Goal: Task Accomplishment & Management: Use online tool/utility

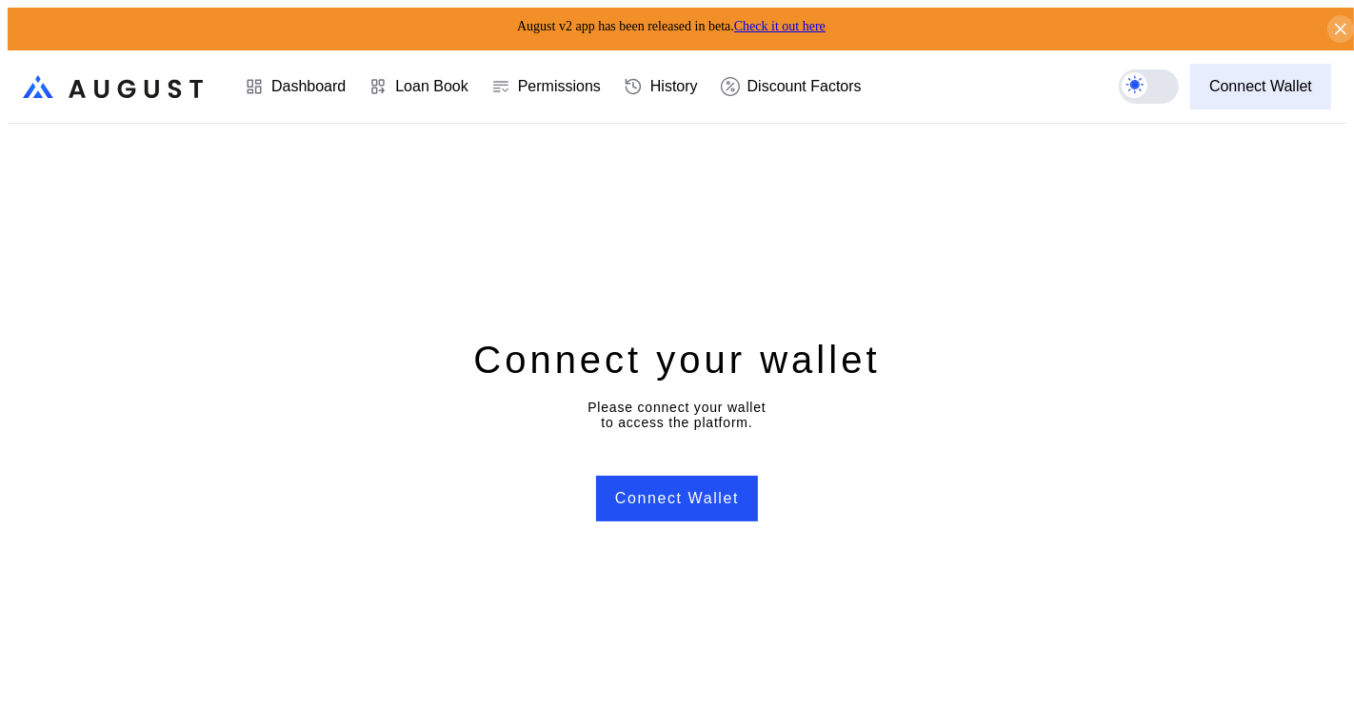
click at [1259, 79] on div "Connect Wallet" at bounding box center [1260, 86] width 103 height 17
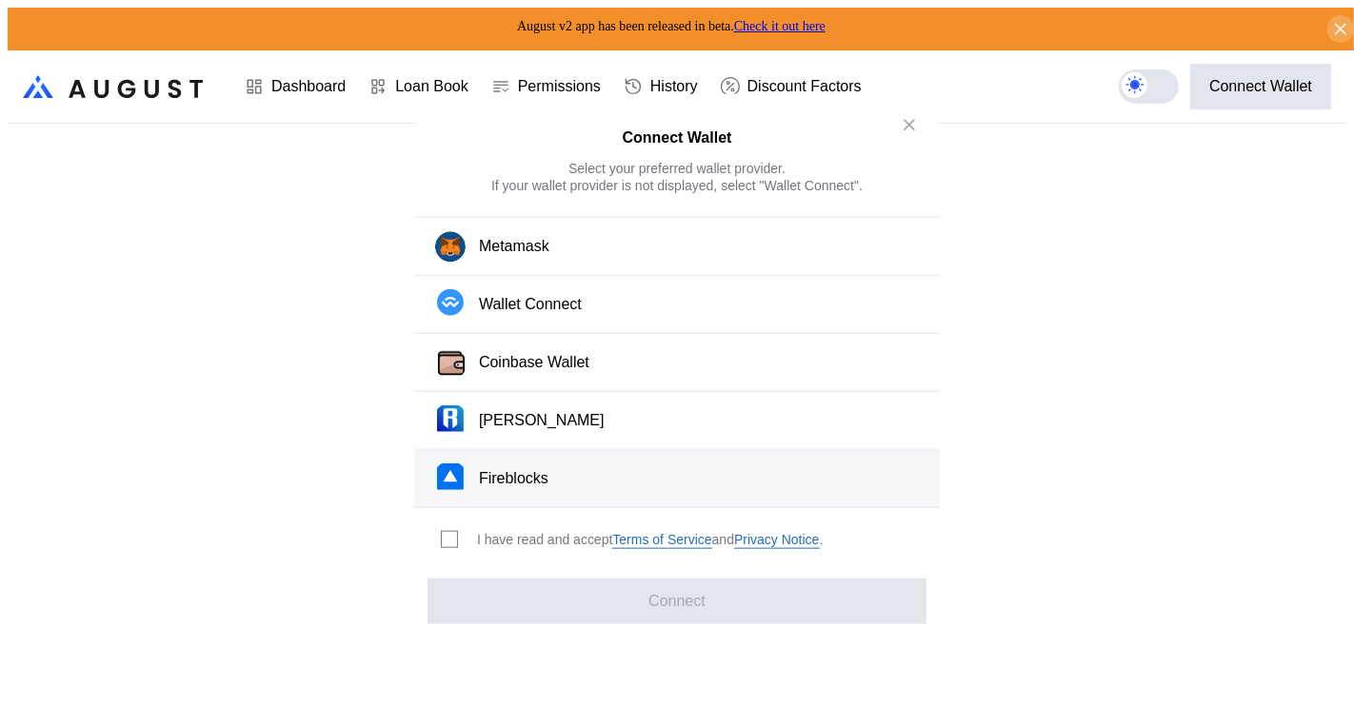
click at [570, 474] on button "Fireblocks" at bounding box center [676, 479] width 525 height 58
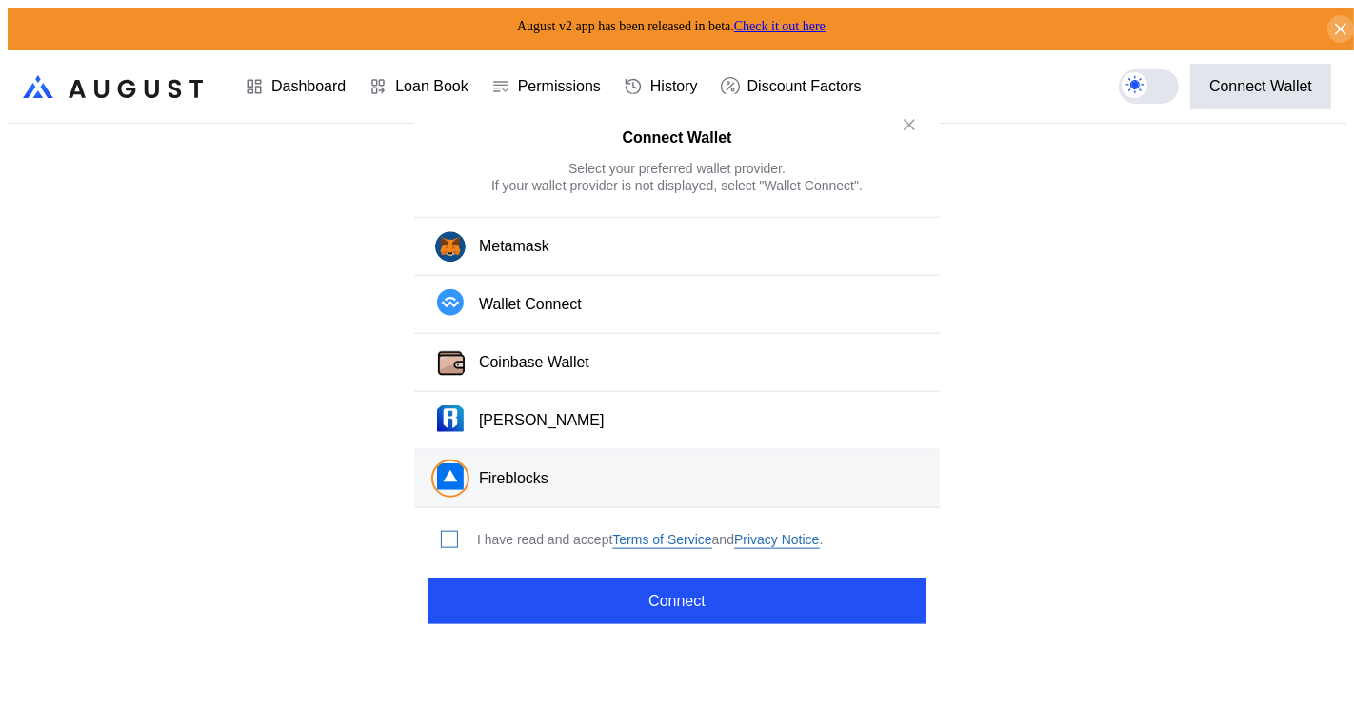
click at [446, 535] on span "modal" at bounding box center [449, 539] width 15 height 15
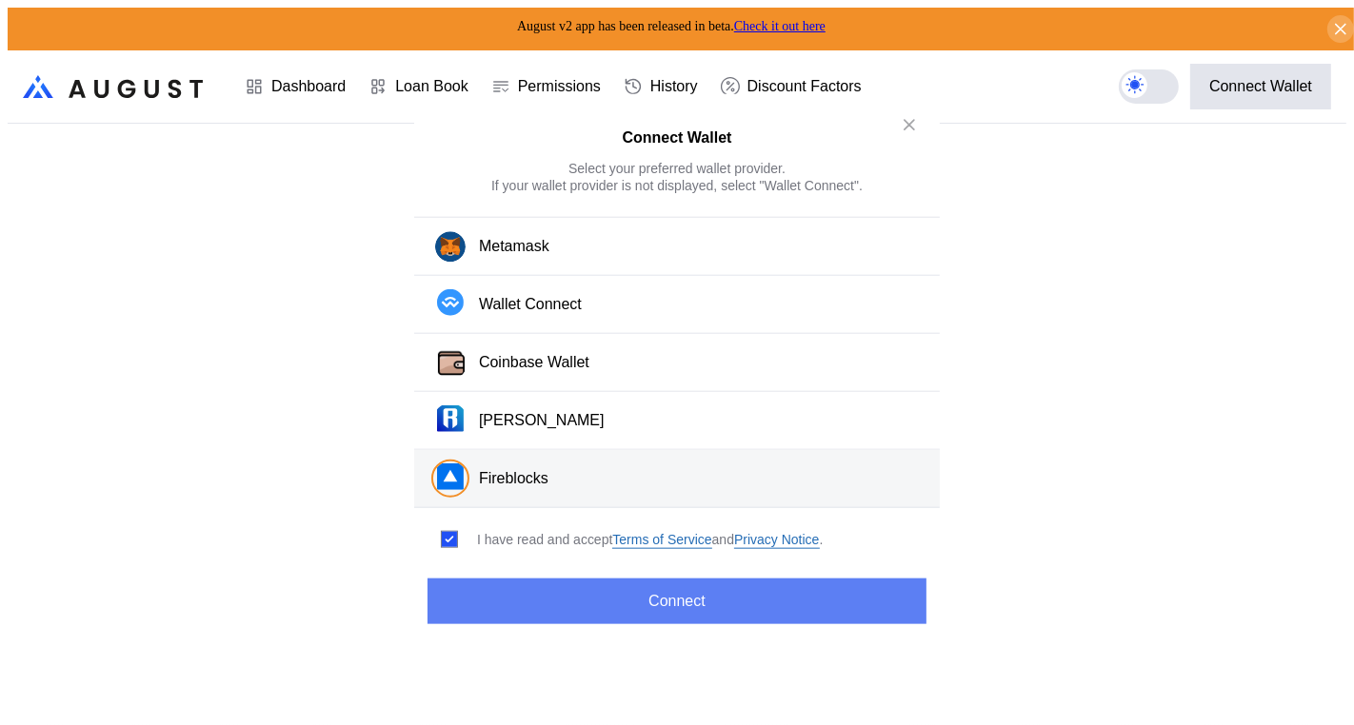
click at [537, 579] on button "Connect" at bounding box center [676, 601] width 499 height 46
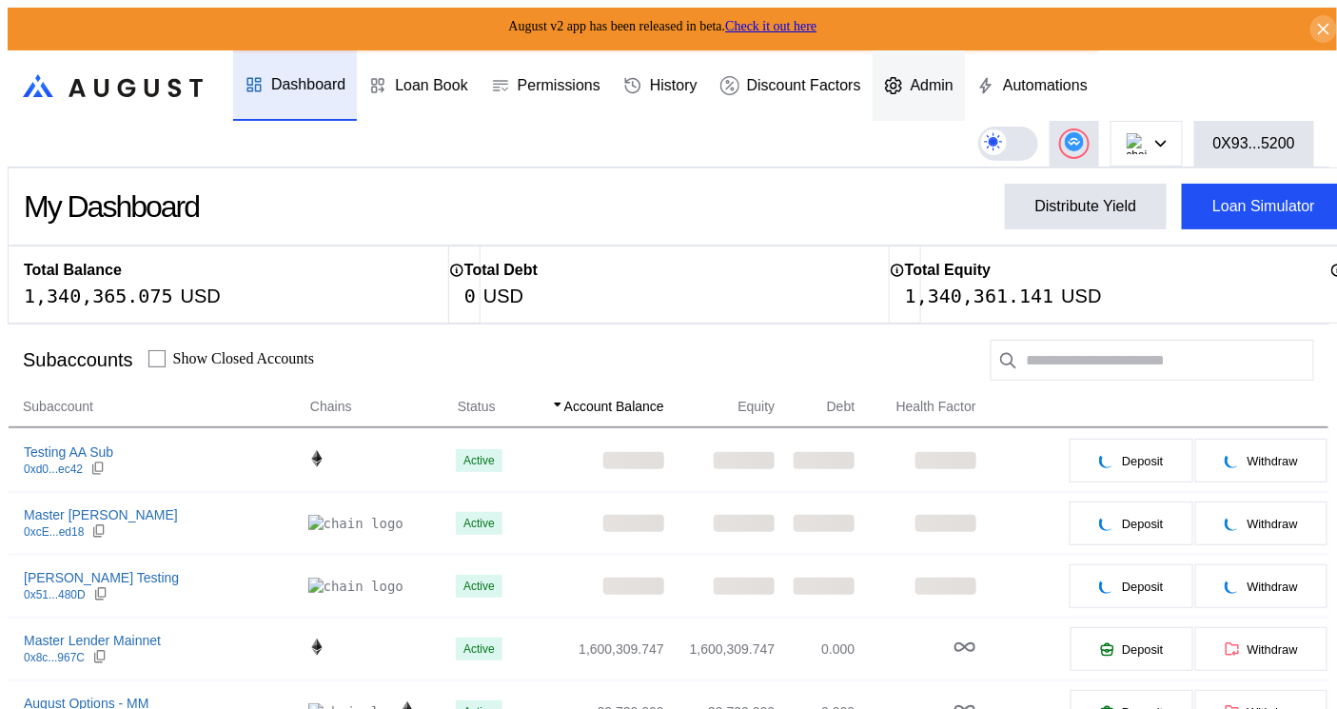
click at [944, 62] on div "Admin" at bounding box center [919, 85] width 92 height 70
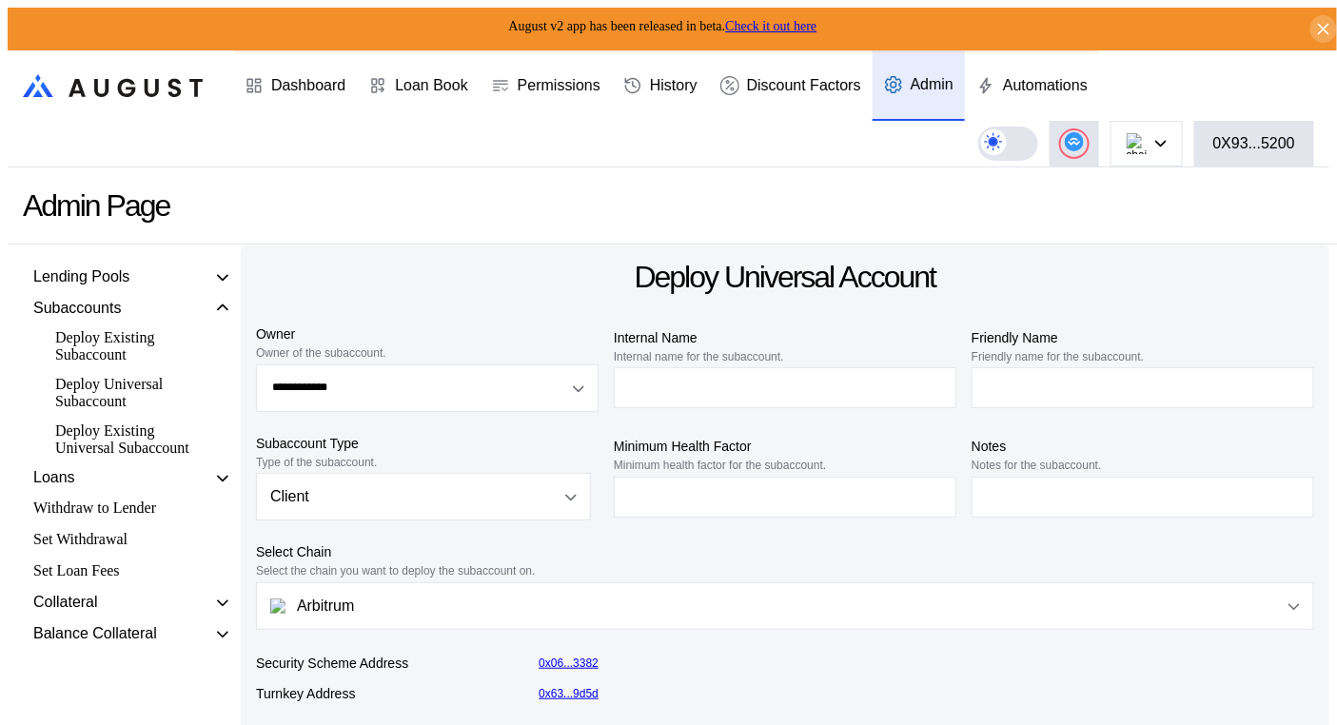
click at [87, 458] on div "Deploy Existing Universal Subaccount" at bounding box center [130, 440] width 168 height 40
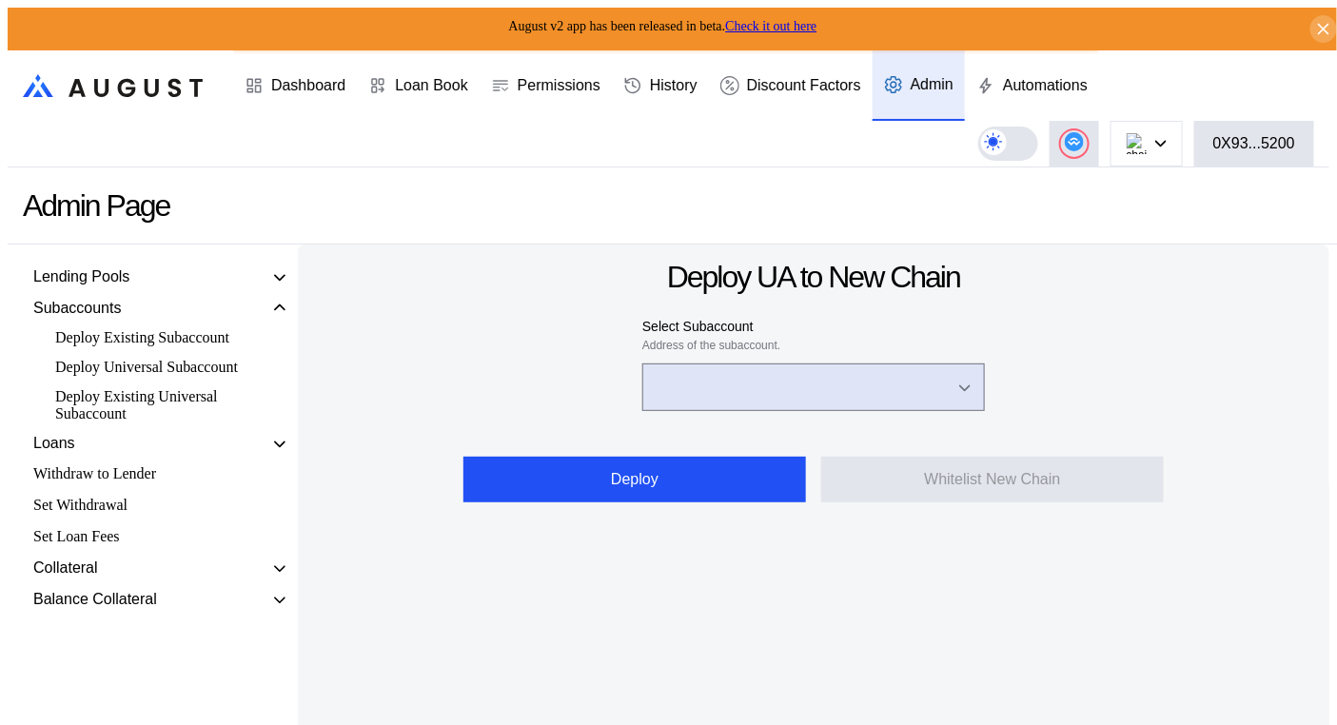
click at [778, 367] on input "Open menu" at bounding box center [803, 388] width 293 height 46
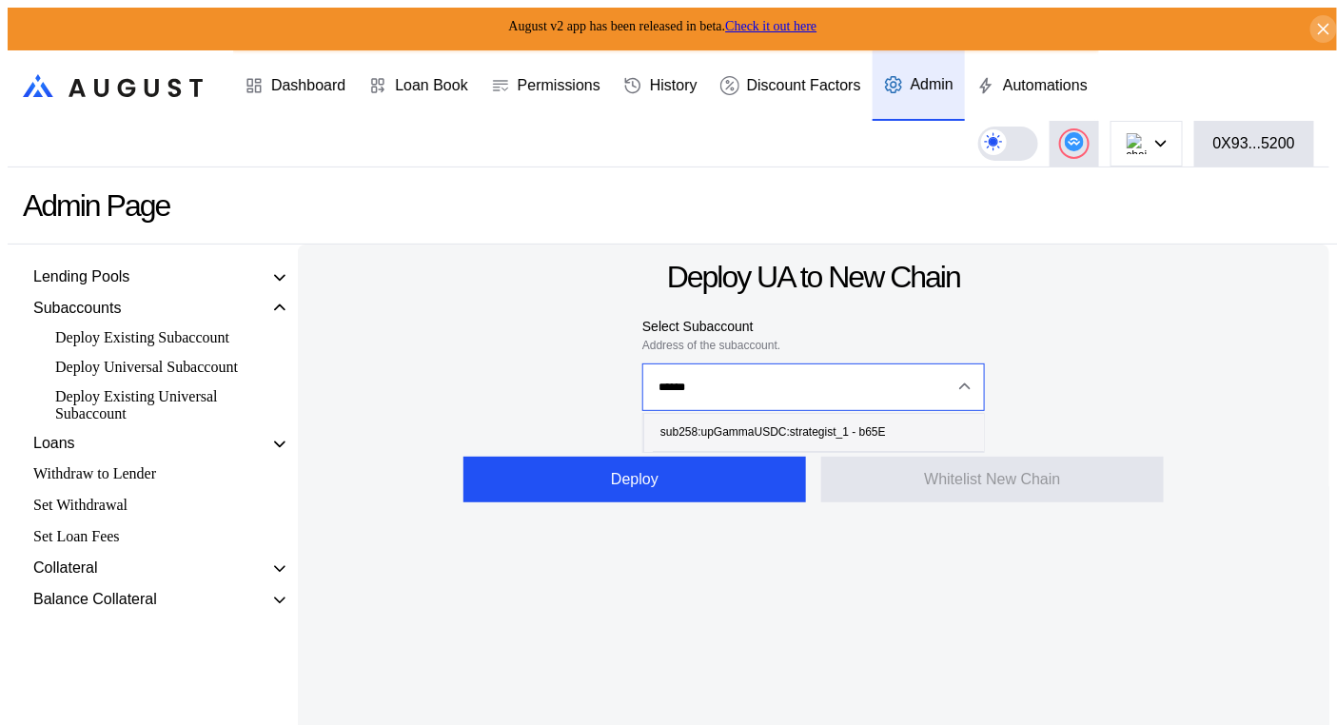
click at [779, 426] on div "sub258:upGammaUSDC:strategist_1 - b65E" at bounding box center [774, 432] width 226 height 13
type input "**********"
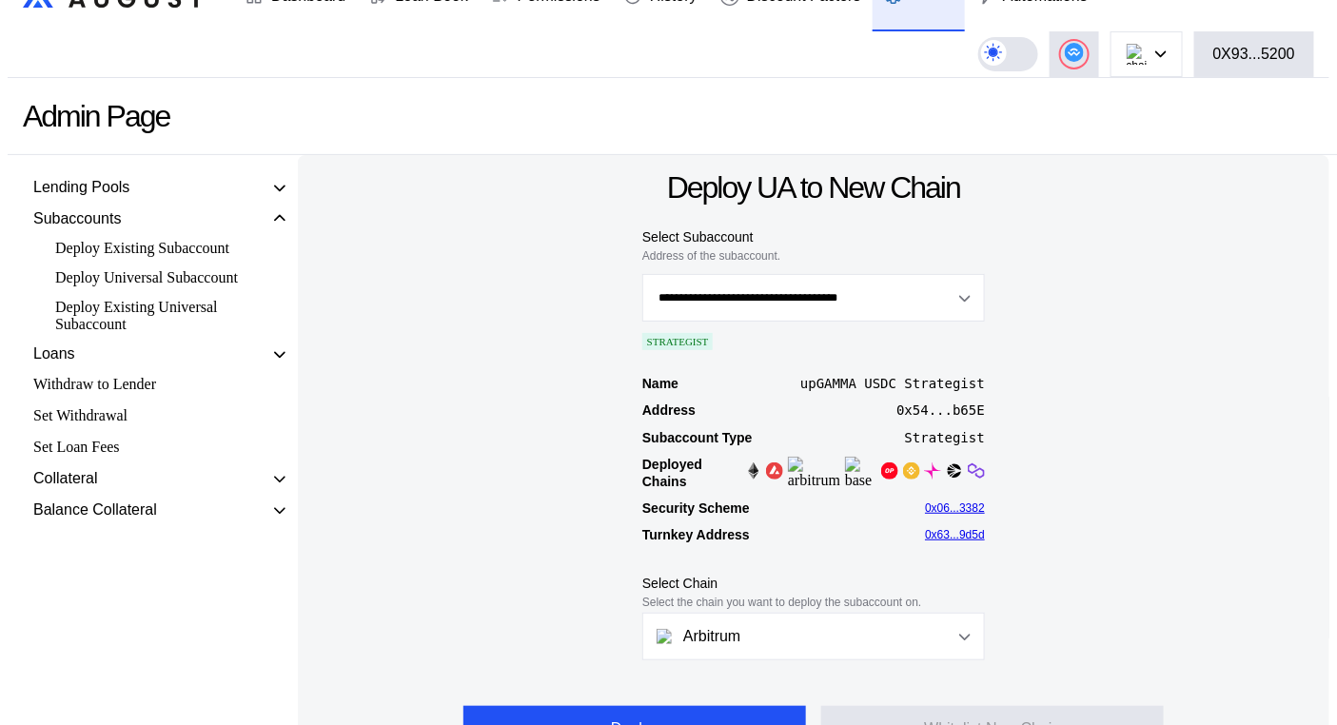
scroll to position [94, 0]
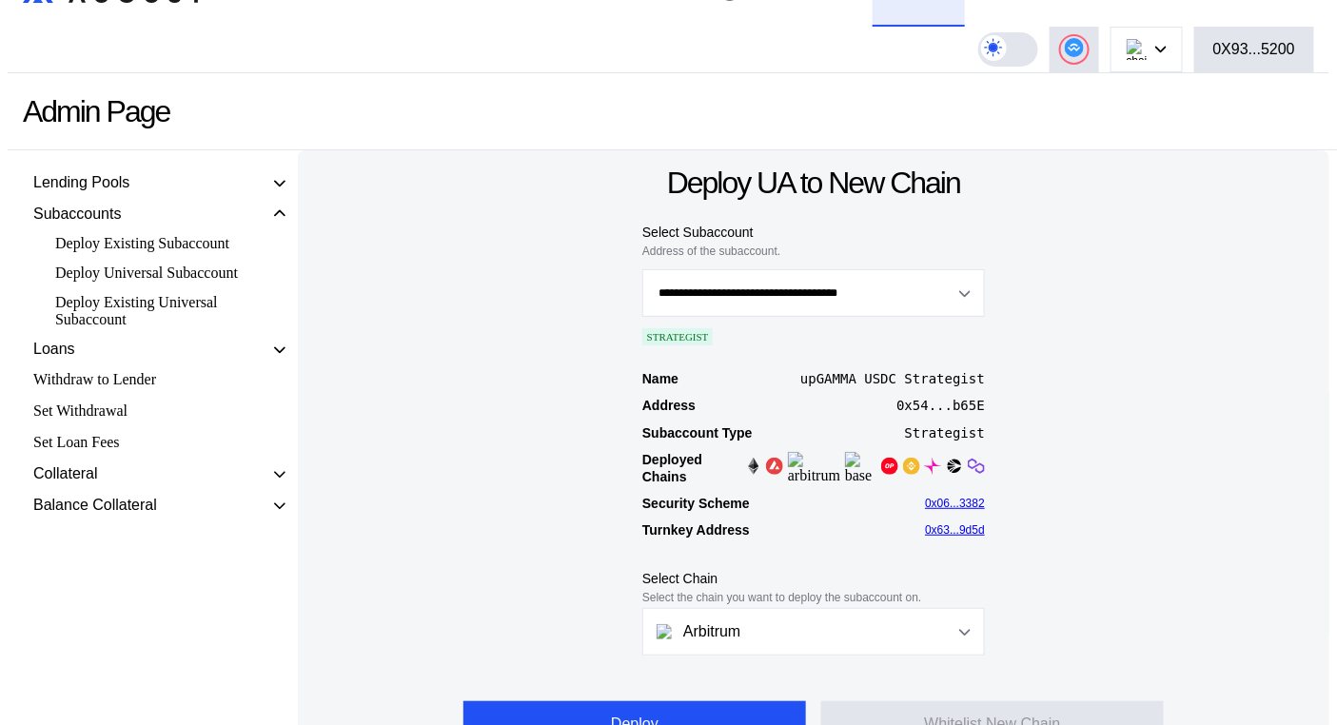
click at [1100, 449] on div "Name upGAMMA USDC Strategist Address 0x54...b65E Subaccount Type Strategist Dep…" at bounding box center [813, 457] width 1001 height 178
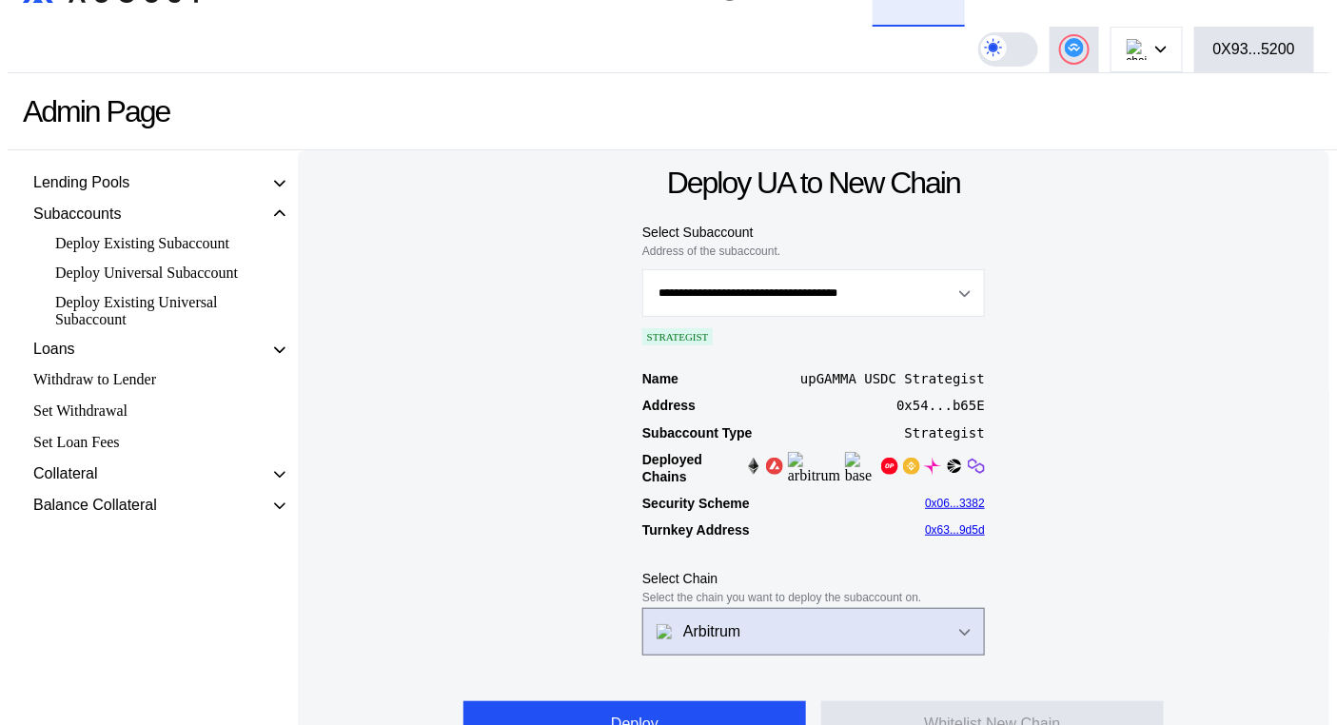
click at [950, 624] on div "Open menu" at bounding box center [960, 632] width 21 height 17
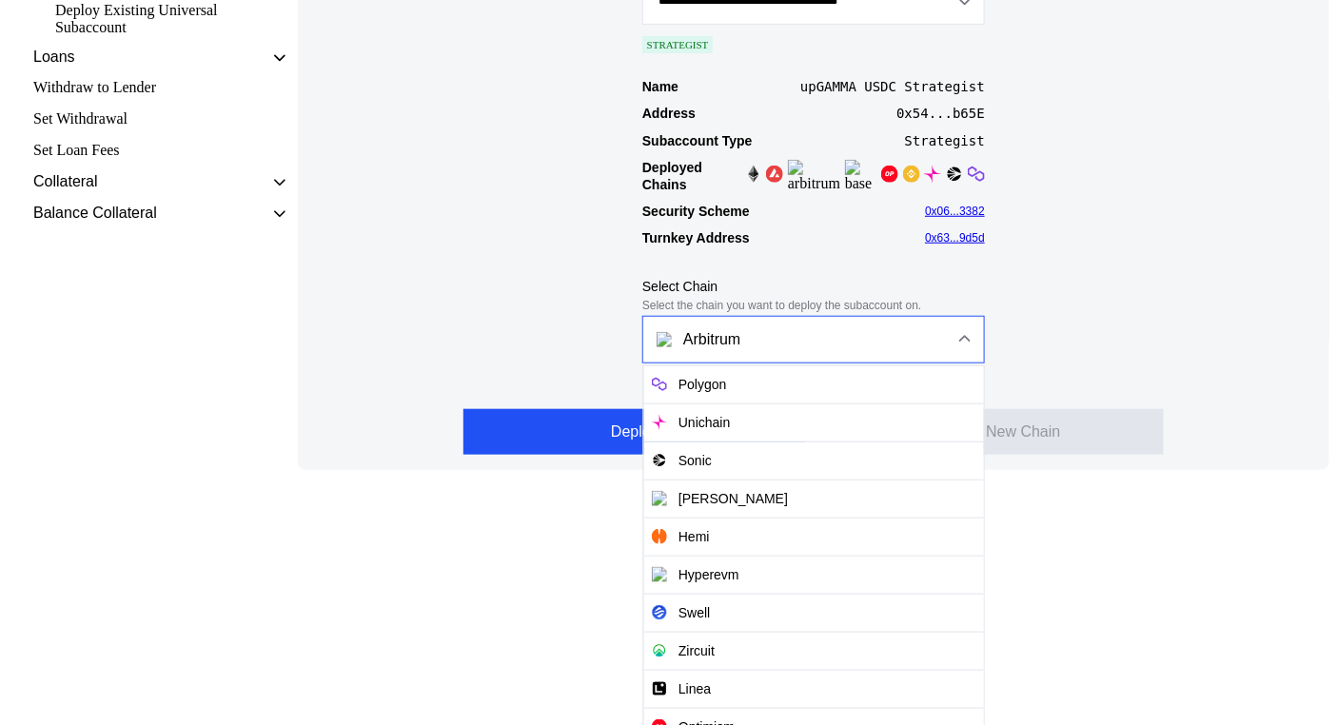
scroll to position [392, 0]
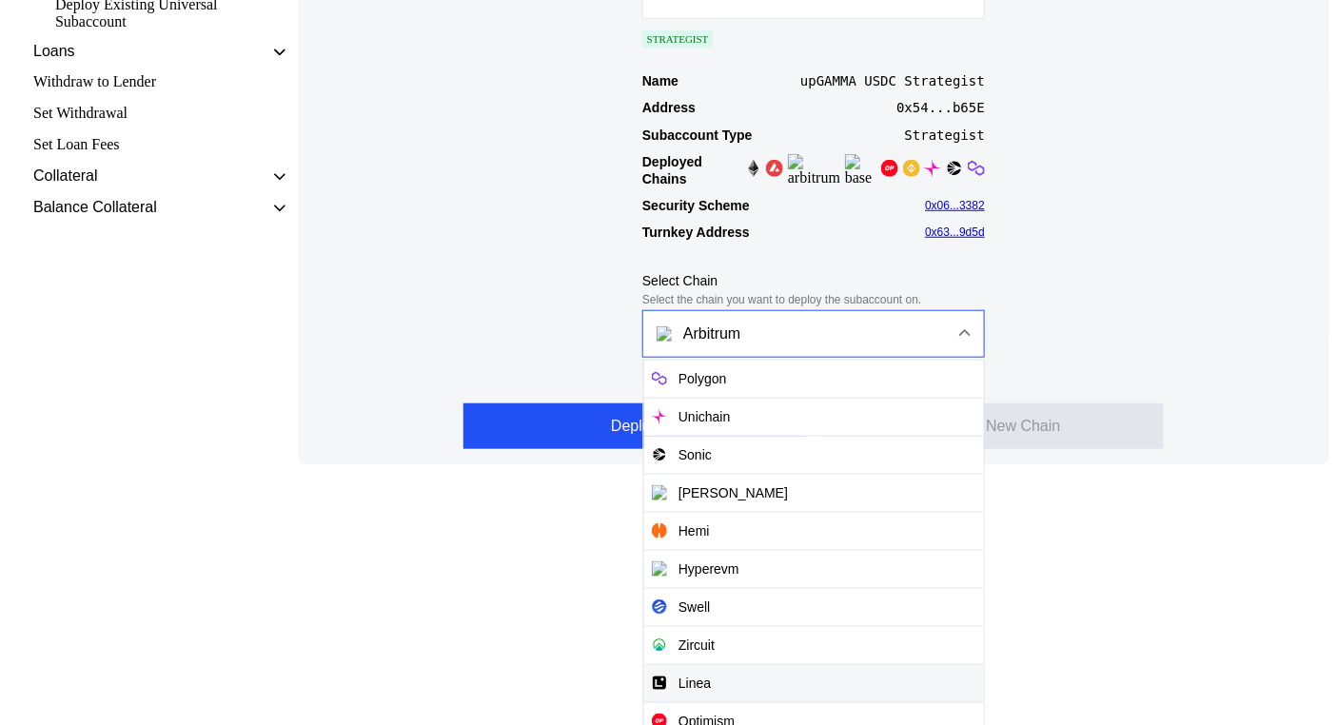
click at [743, 666] on span "Linea" at bounding box center [814, 683] width 340 height 39
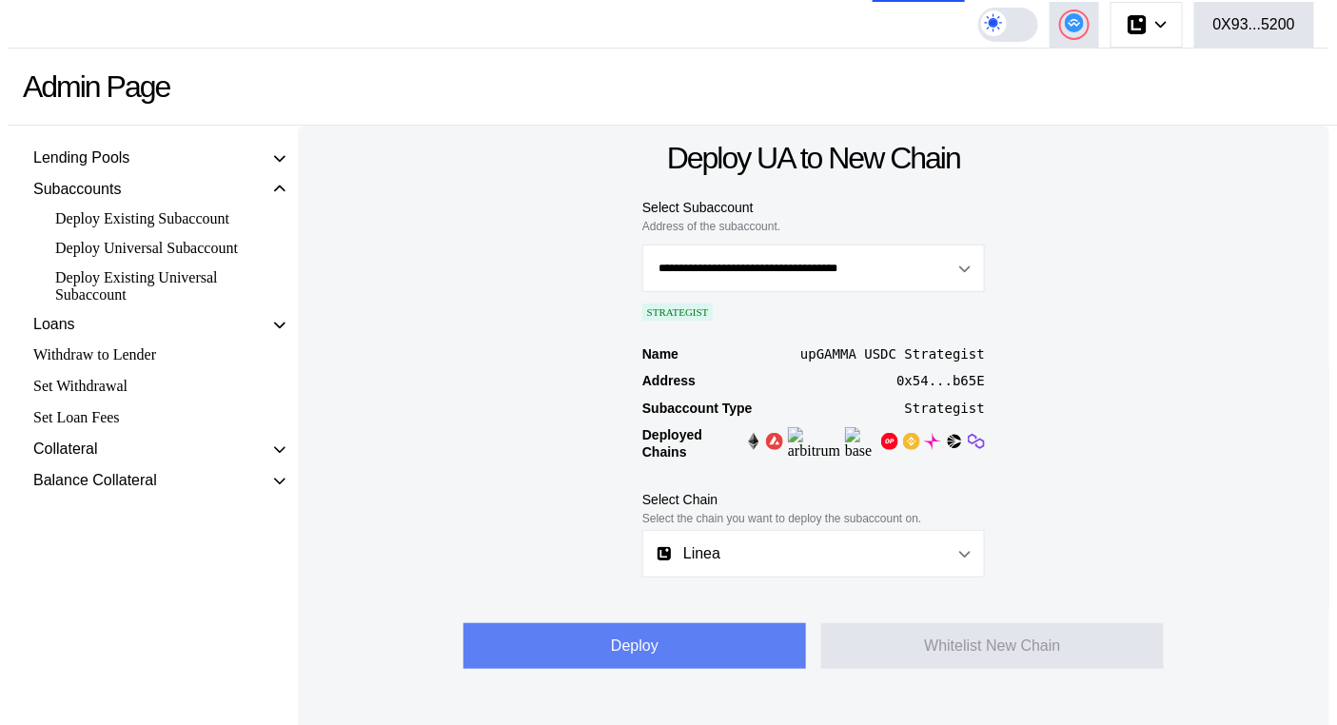
click at [691, 638] on button "Deploy" at bounding box center [635, 647] width 343 height 46
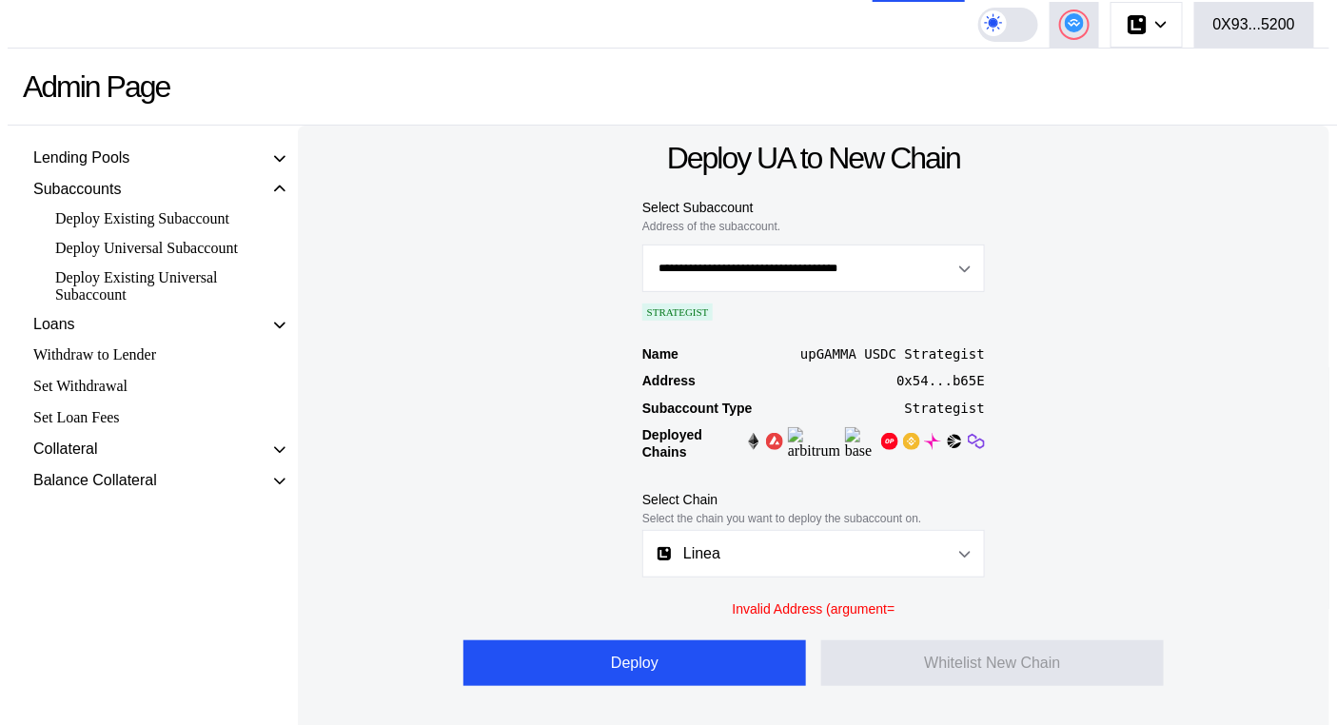
click at [1112, 500] on div "**********" at bounding box center [814, 430] width 1032 height 609
click at [1245, 16] on div "0X93...5200" at bounding box center [1255, 24] width 82 height 17
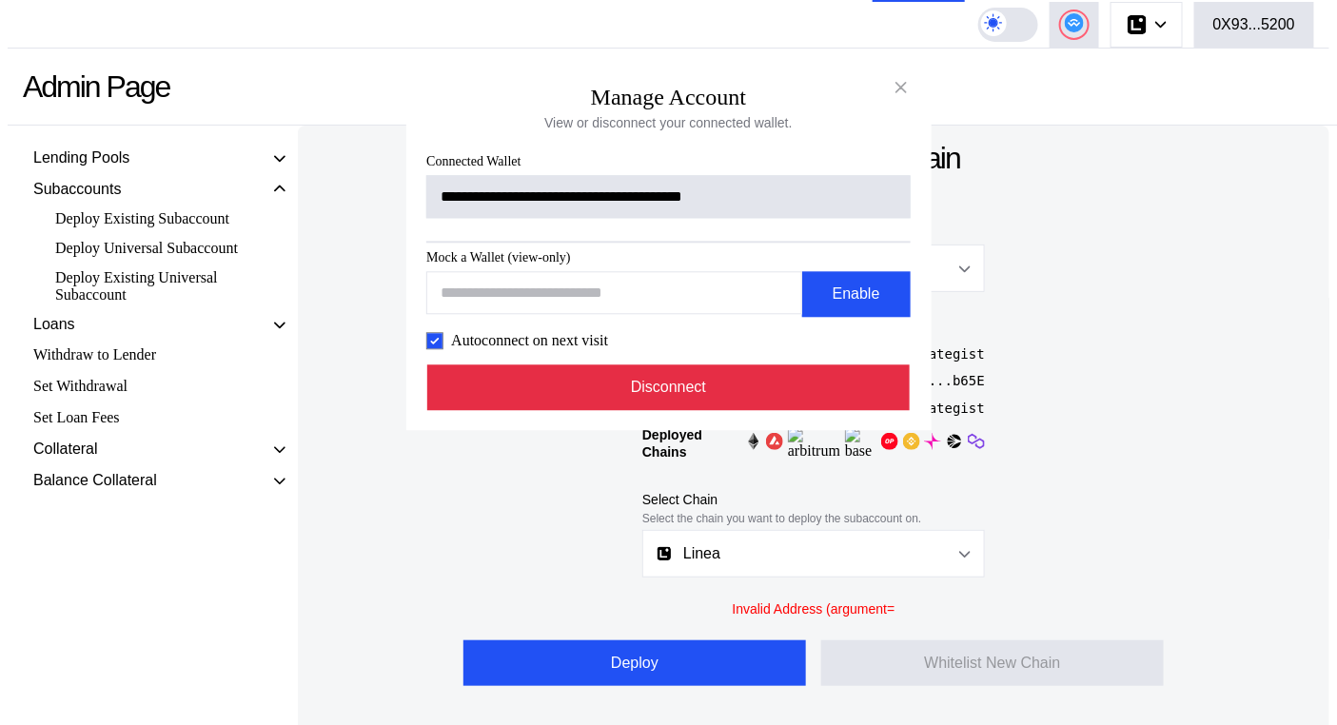
click at [717, 411] on button "Disconnect" at bounding box center [669, 389] width 484 height 46
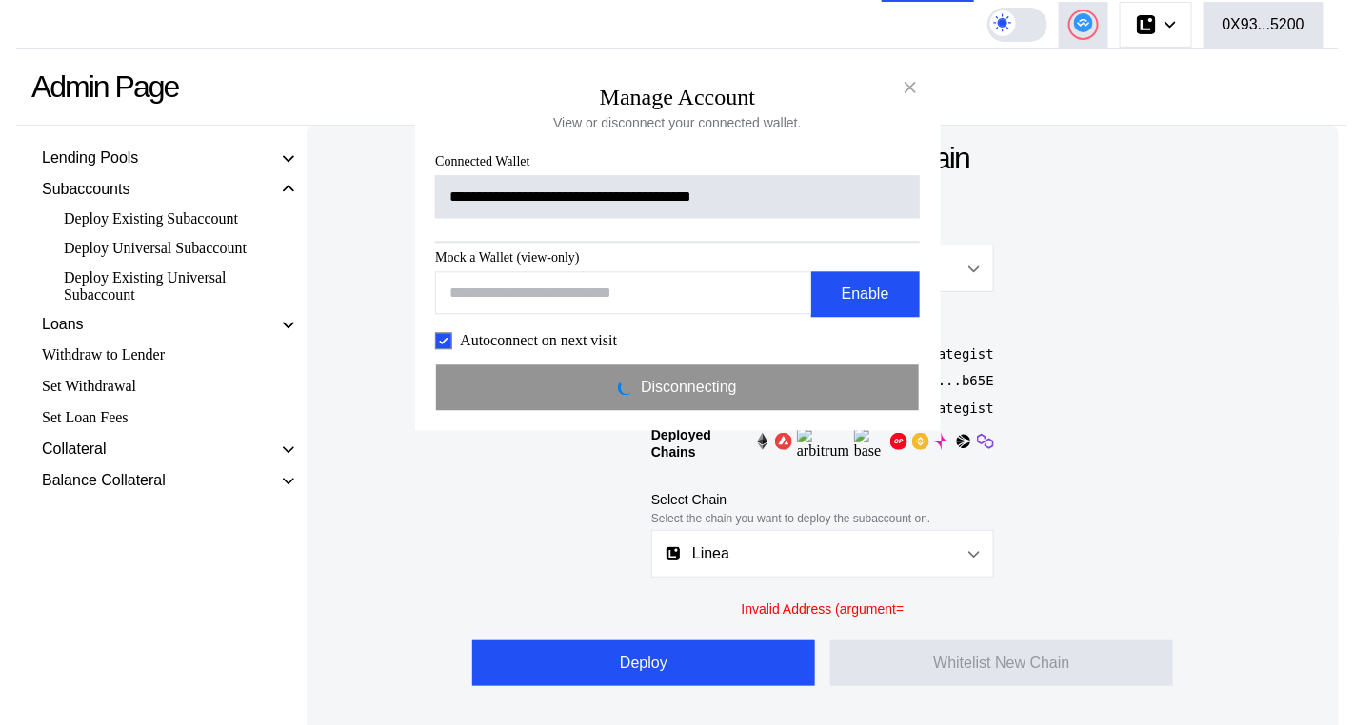
scroll to position [0, 0]
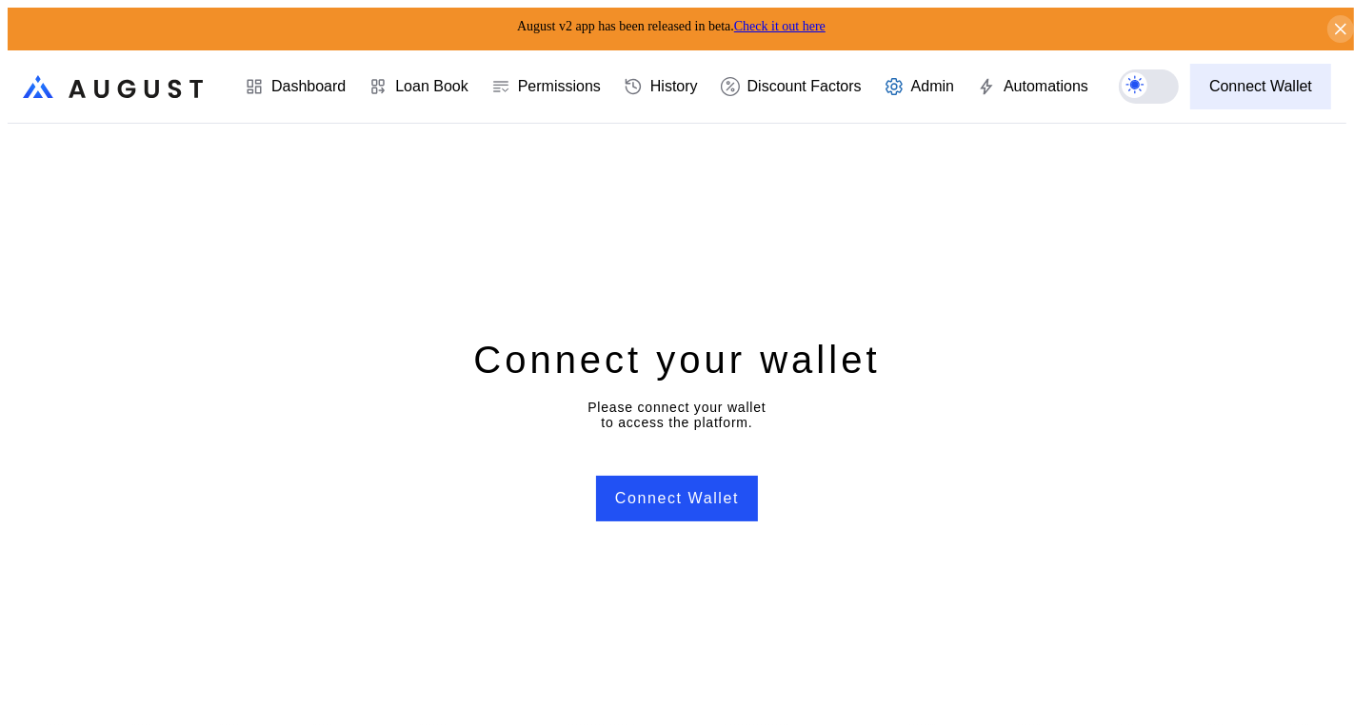
click at [1267, 78] on div "Connect Wallet" at bounding box center [1260, 86] width 103 height 17
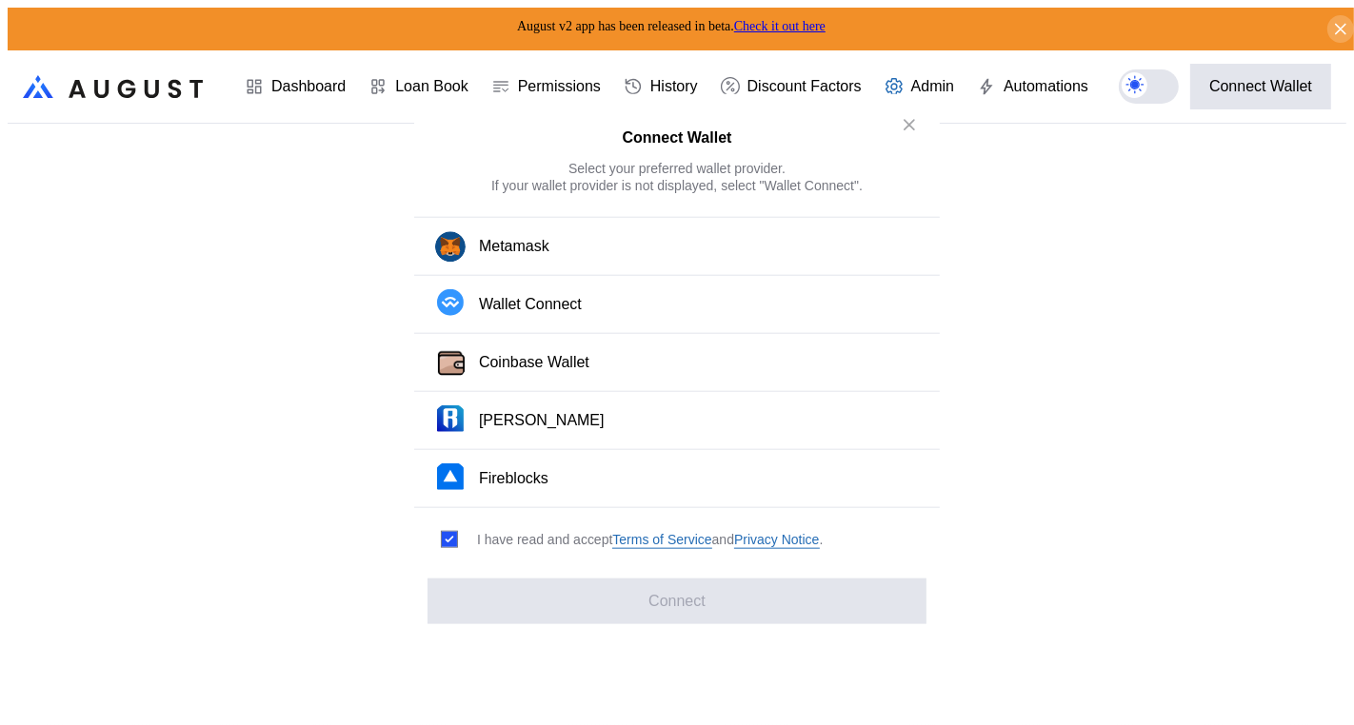
drag, startPoint x: 545, startPoint y: 483, endPoint x: 717, endPoint y: 218, distance: 315.3
click at [643, 269] on div "Metamask Wallet Connect Coinbase Wallet Ronin Wallet Fireblocks" at bounding box center [676, 362] width 525 height 291
click at [921, 140] on button "close modal" at bounding box center [909, 124] width 30 height 30
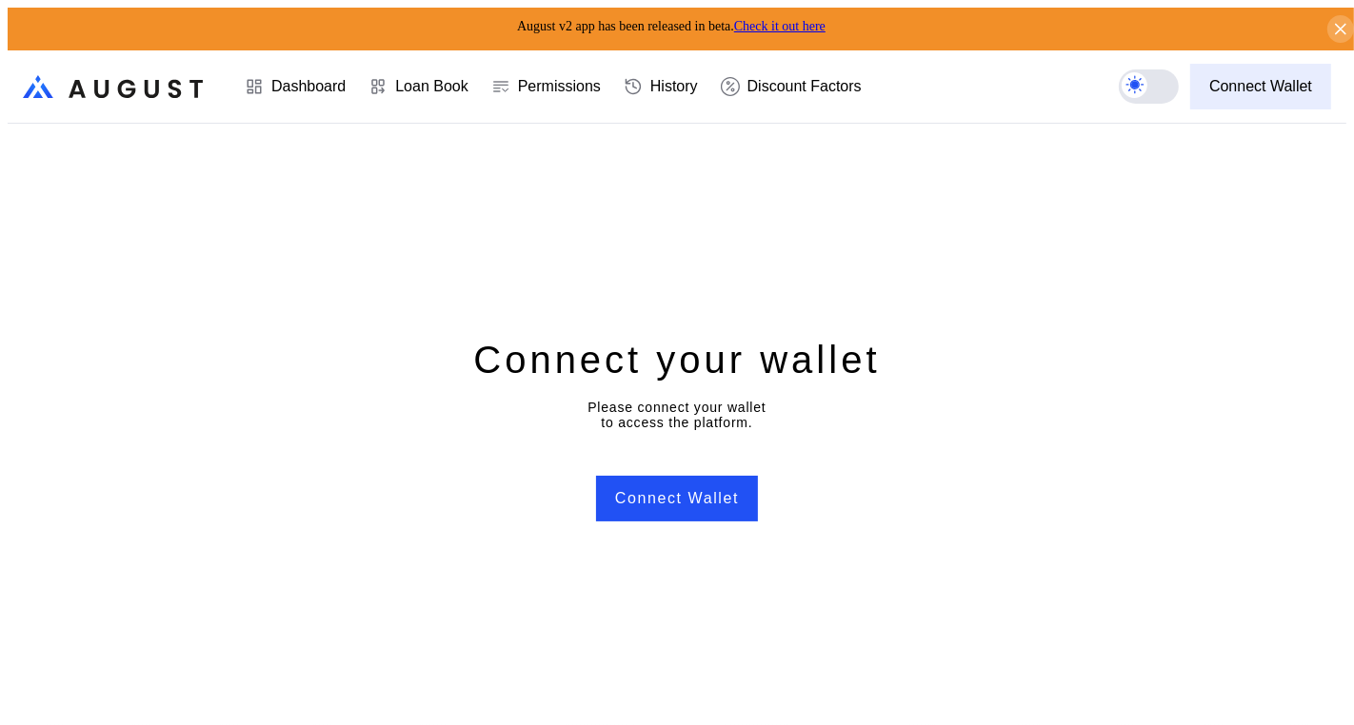
click at [1243, 78] on div "Connect Wallet" at bounding box center [1260, 86] width 103 height 17
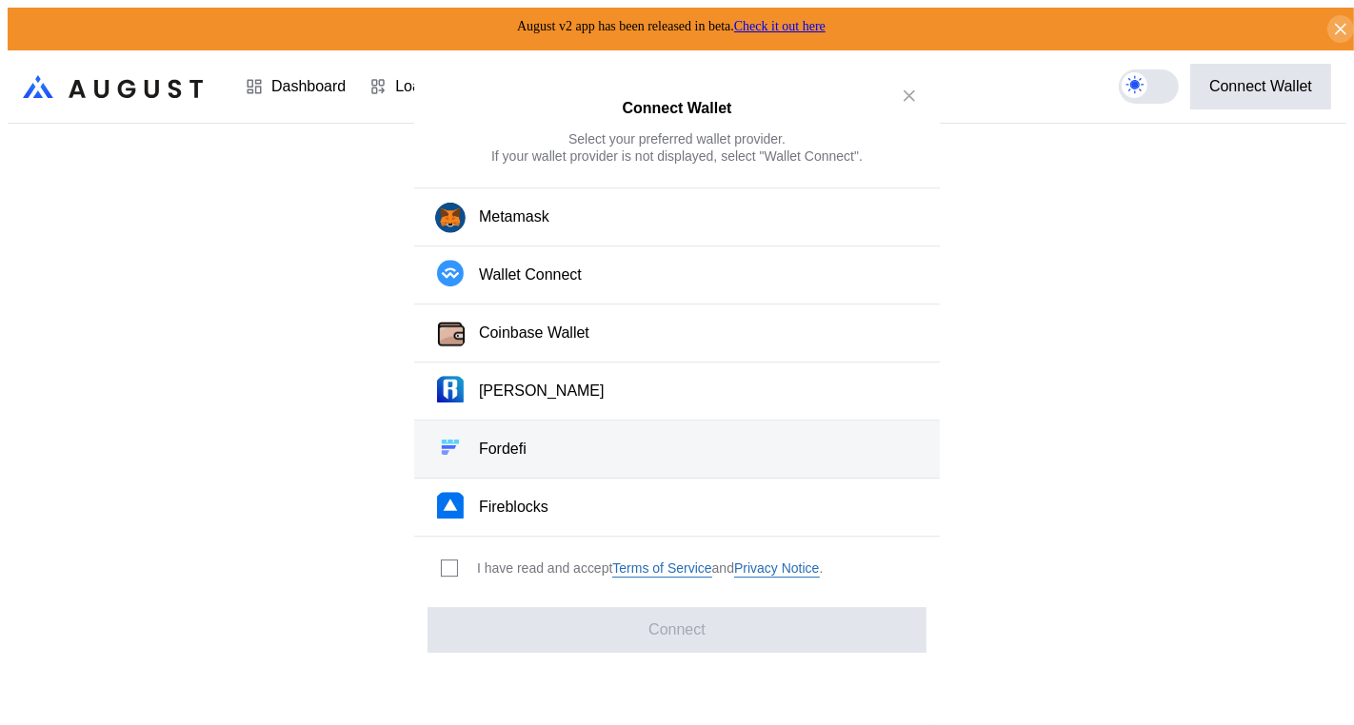
click at [557, 431] on button "Fordefi" at bounding box center [676, 450] width 525 height 58
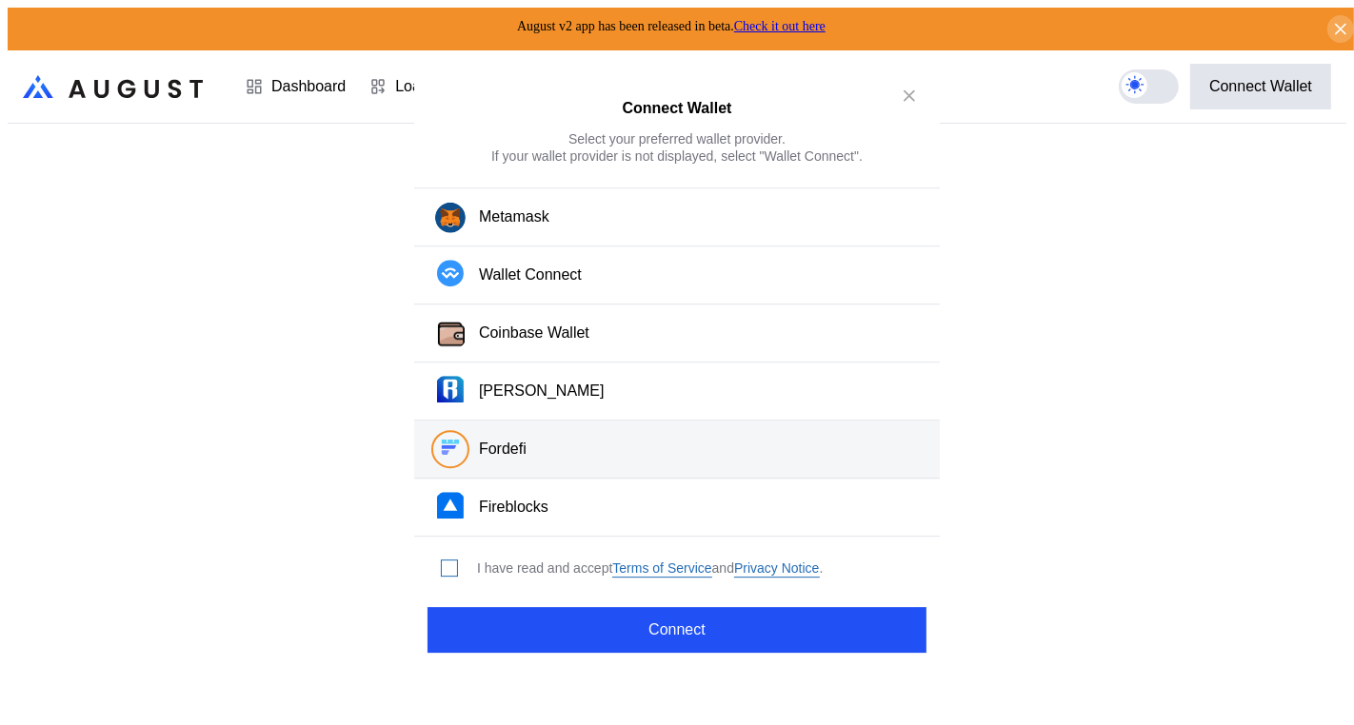
click at [446, 563] on span "modal" at bounding box center [449, 568] width 15 height 15
click at [618, 643] on div "Connect Wallet Select your preferred wallet provider. If your wallet provider i…" at bounding box center [676, 363] width 525 height 596
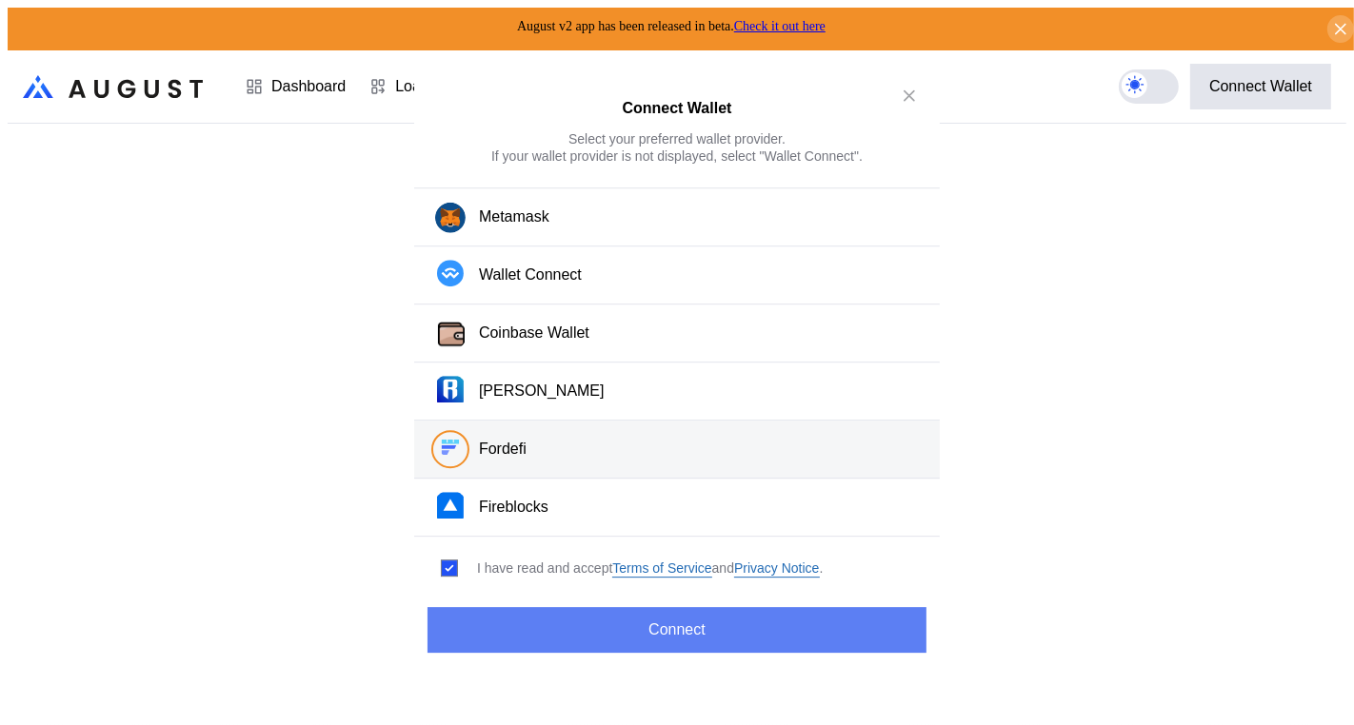
click at [631, 616] on button "Connect" at bounding box center [676, 630] width 499 height 46
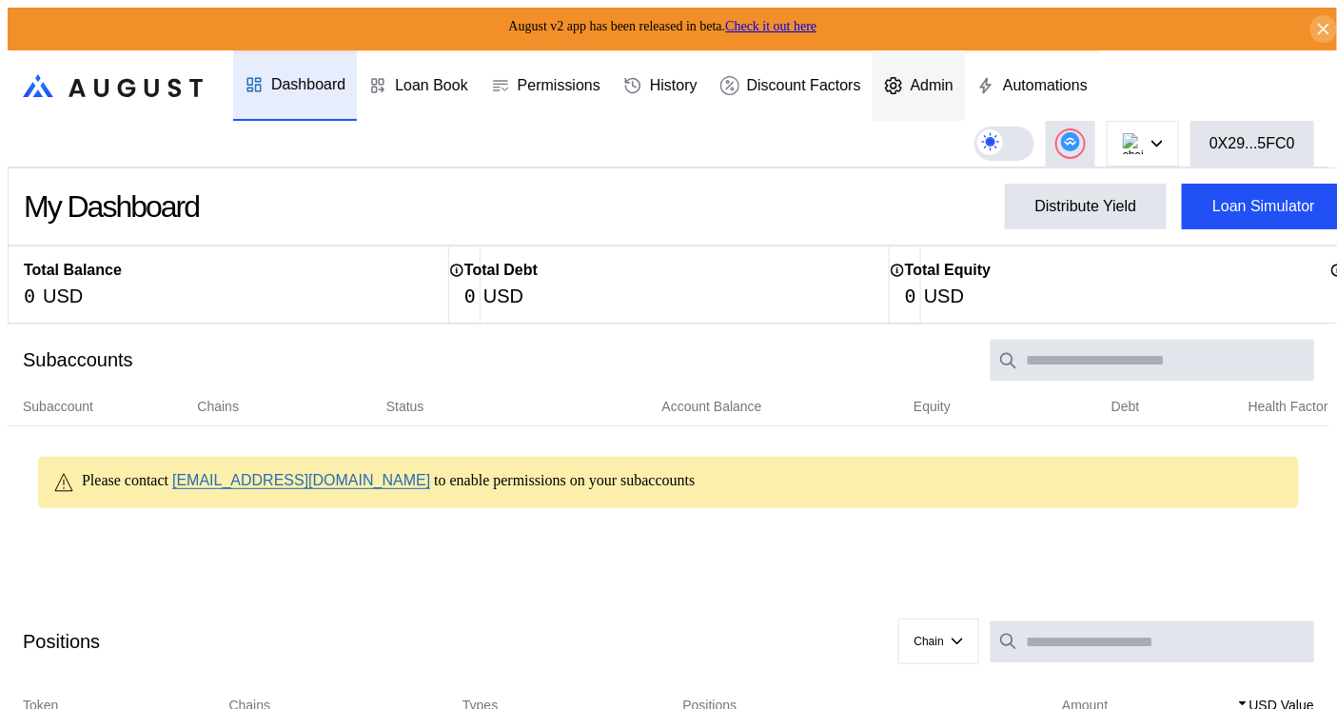
click at [947, 86] on div "Admin" at bounding box center [932, 85] width 43 height 17
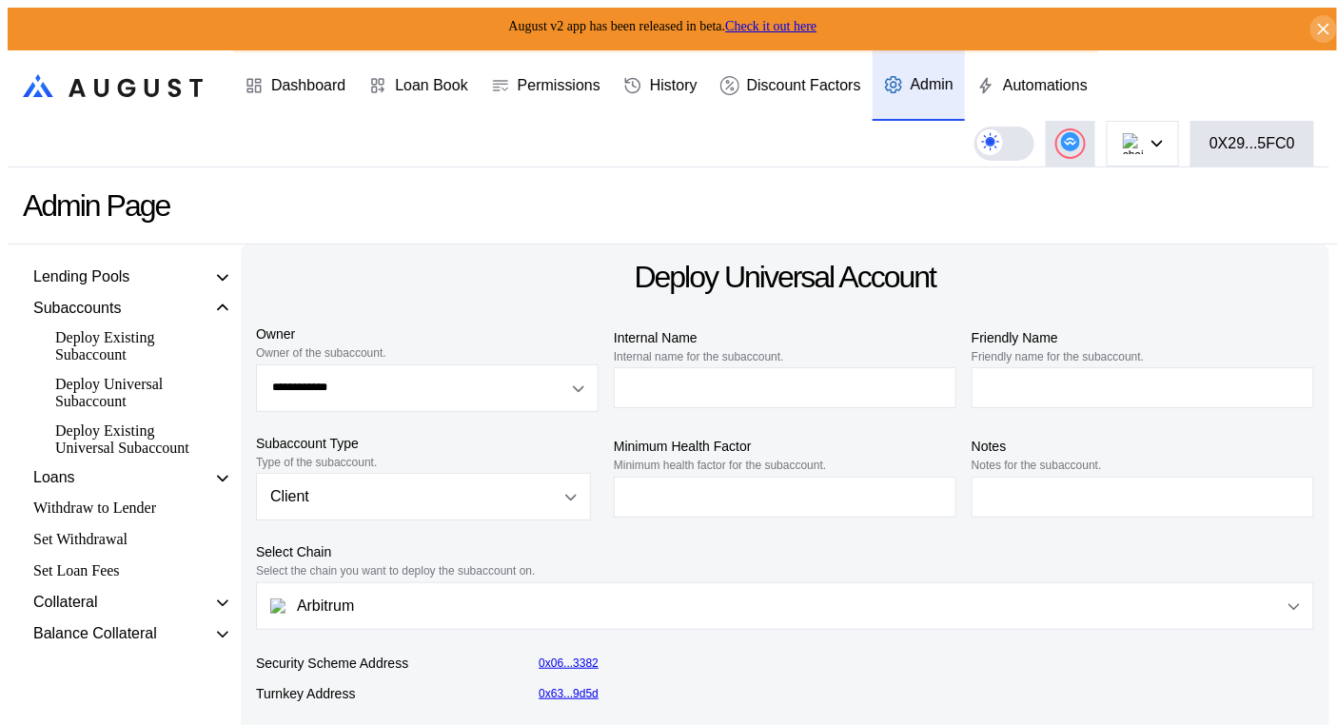
click at [132, 456] on div "Deploy Existing Universal Subaccount" at bounding box center [130, 440] width 168 height 40
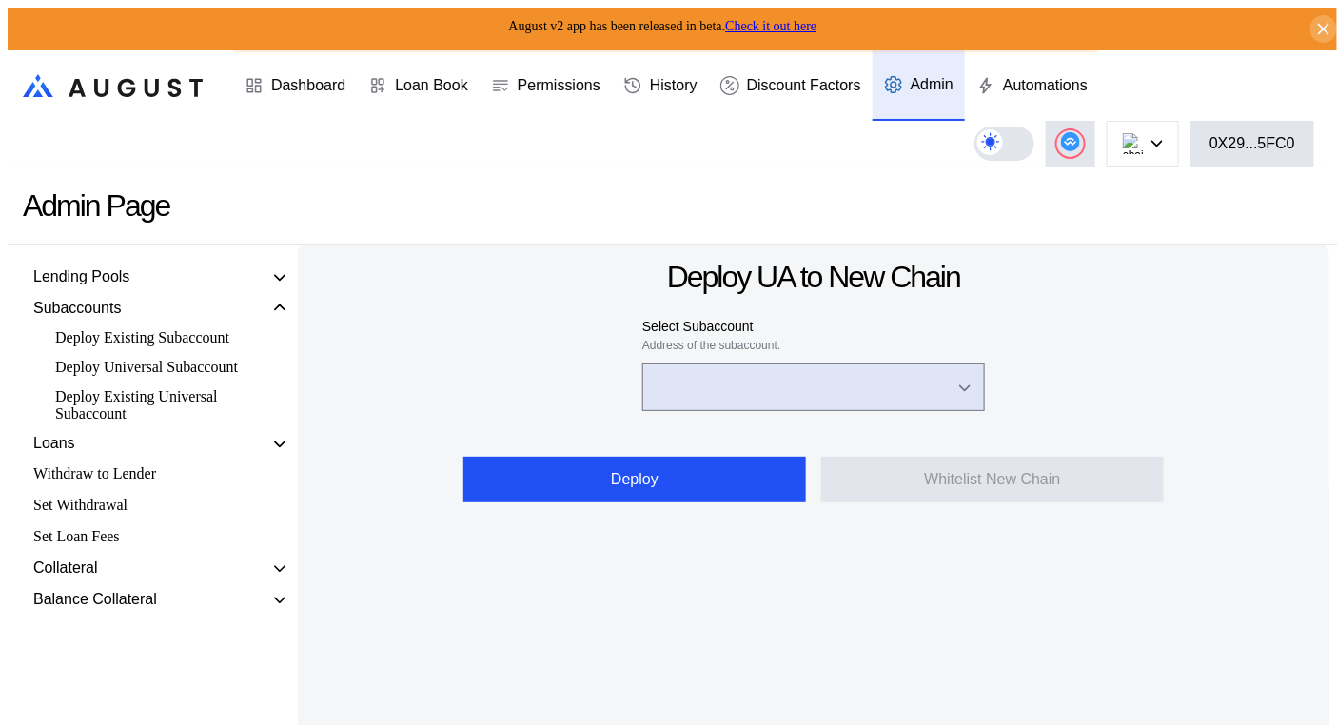
click at [726, 383] on input "Open menu" at bounding box center [803, 388] width 293 height 46
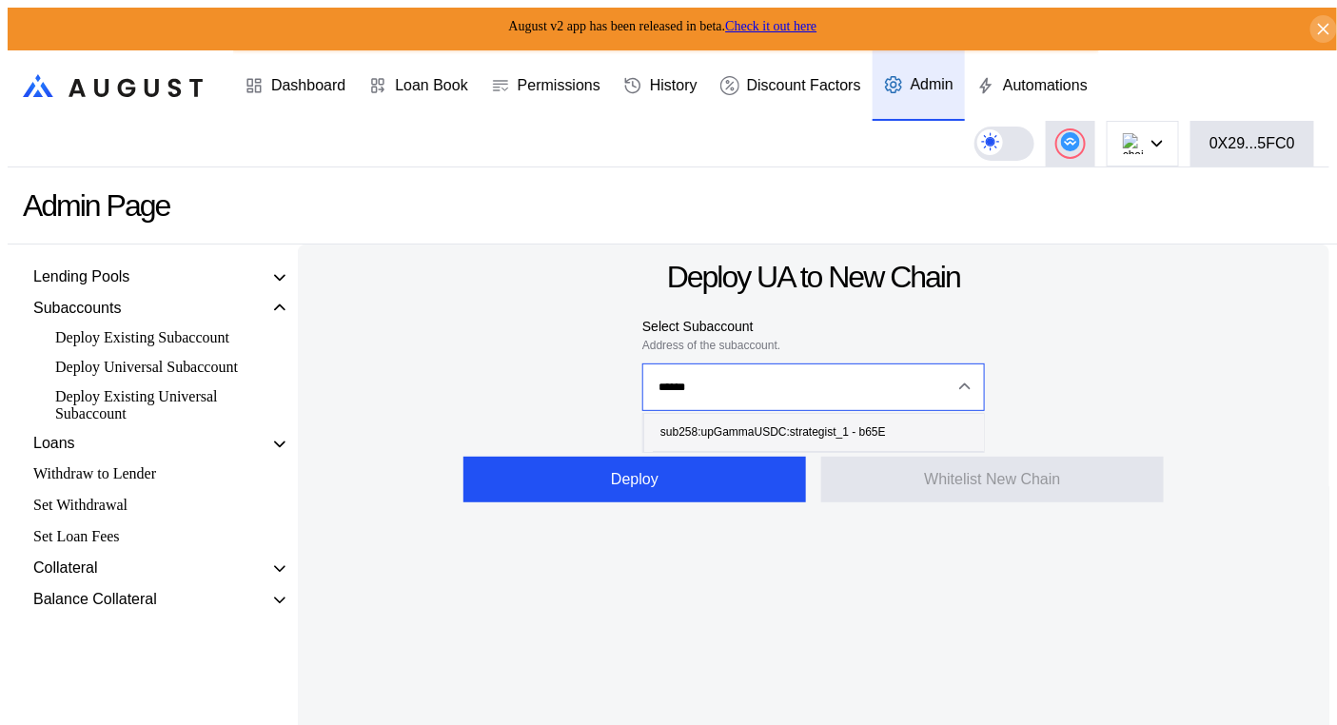
click at [763, 426] on div "sub258:upGammaUSDC:strategist_1 - b65E" at bounding box center [774, 432] width 226 height 13
type input "**********"
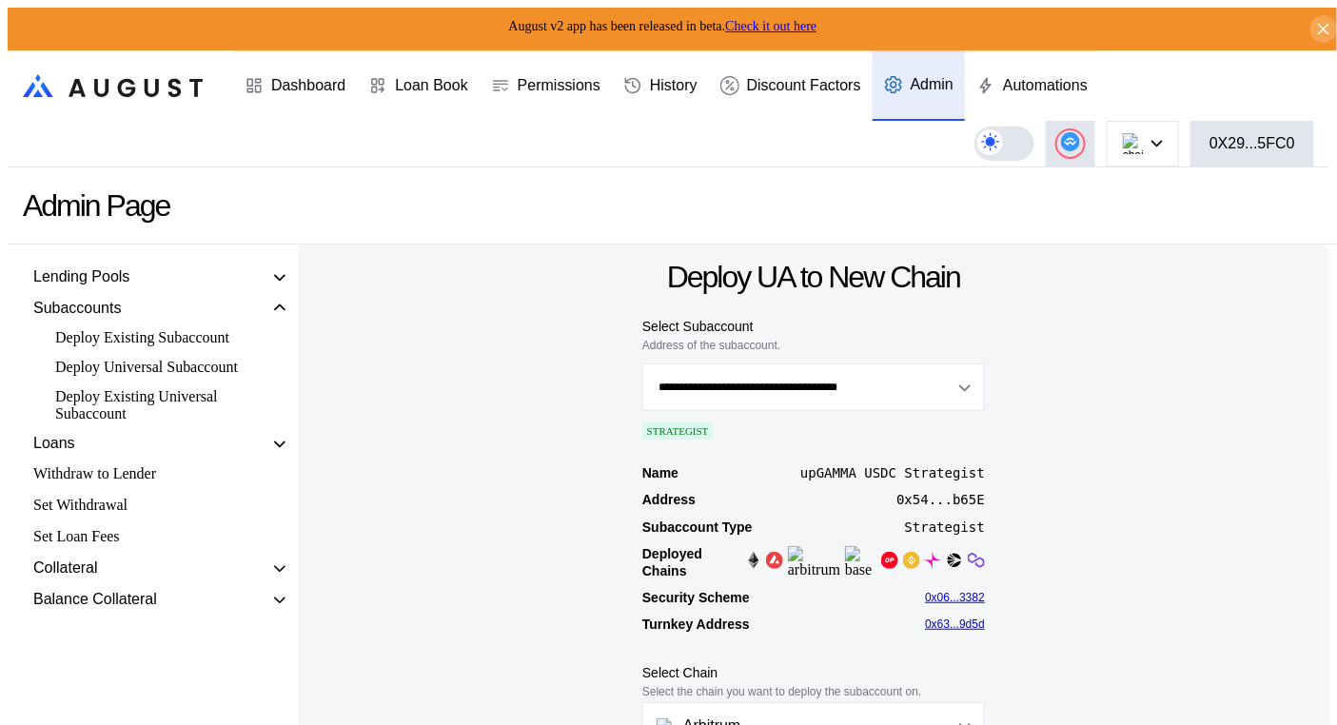
scroll to position [119, 0]
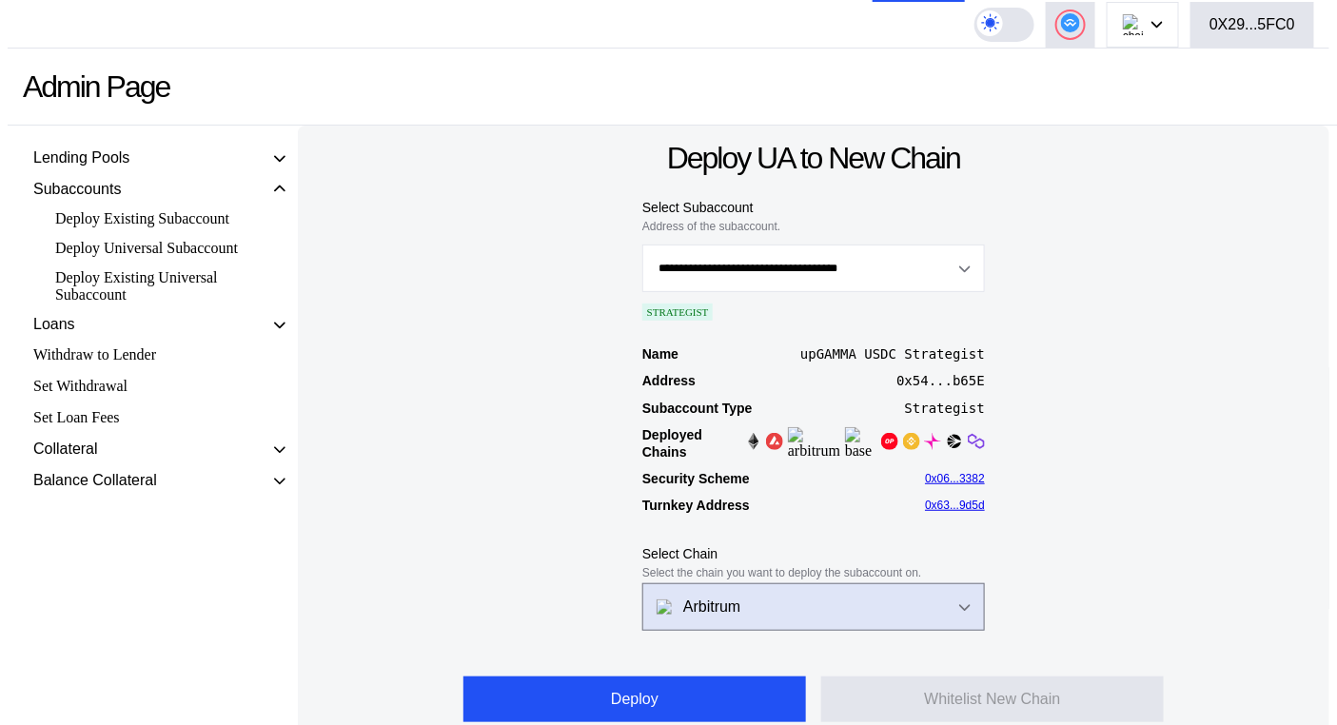
click at [781, 610] on button "Arbitrum" at bounding box center [814, 608] width 343 height 48
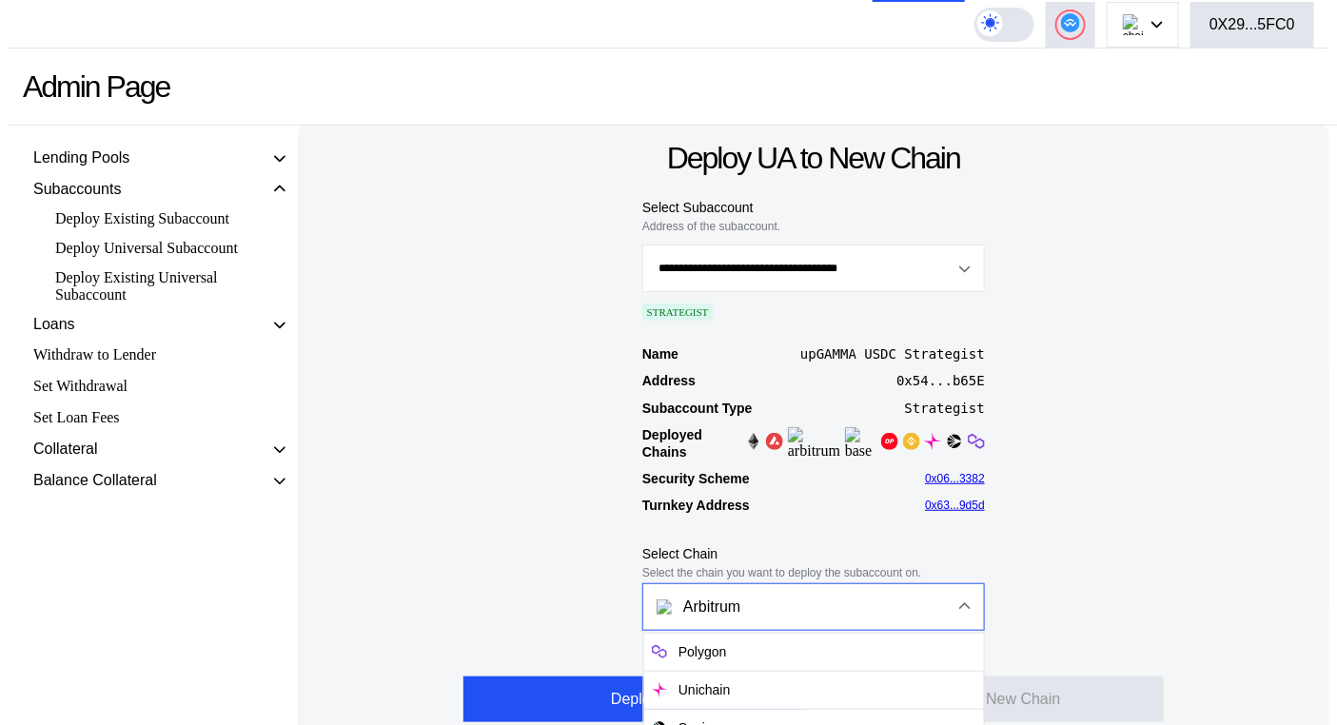
scroll to position [392, 0]
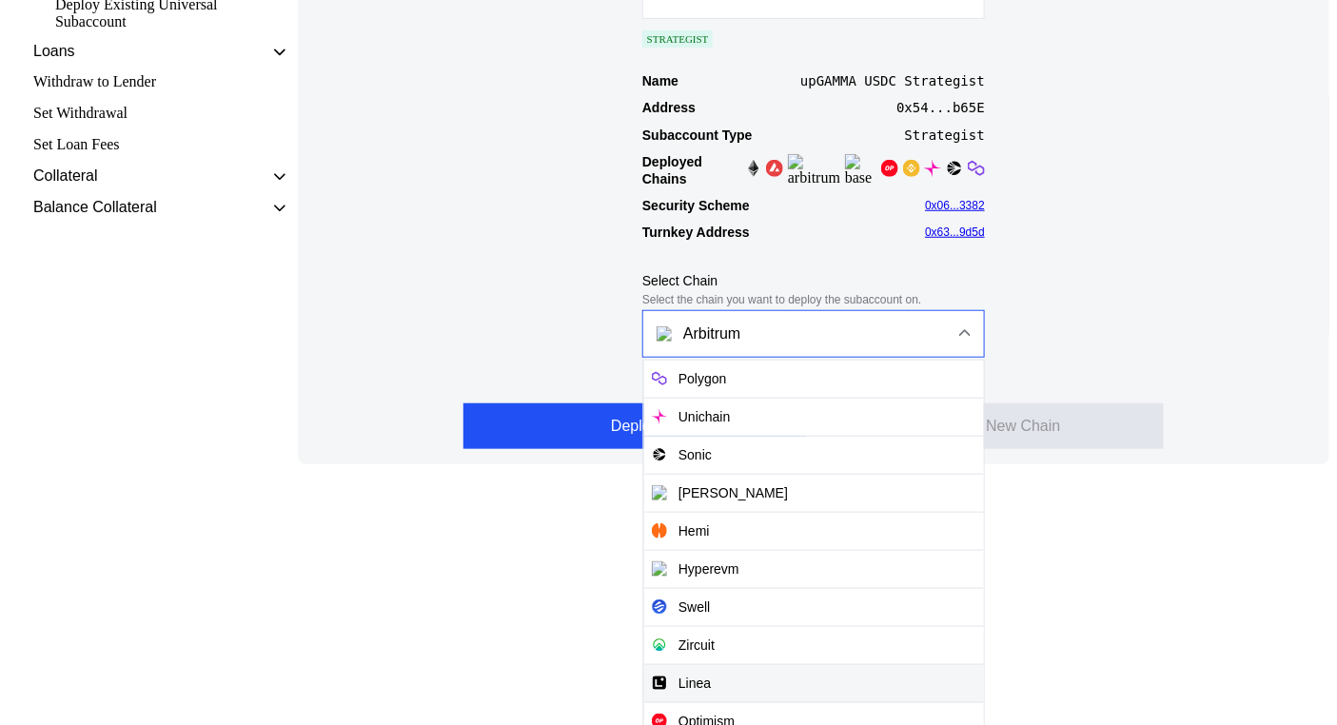
click at [705, 664] on span "Linea" at bounding box center [814, 683] width 340 height 39
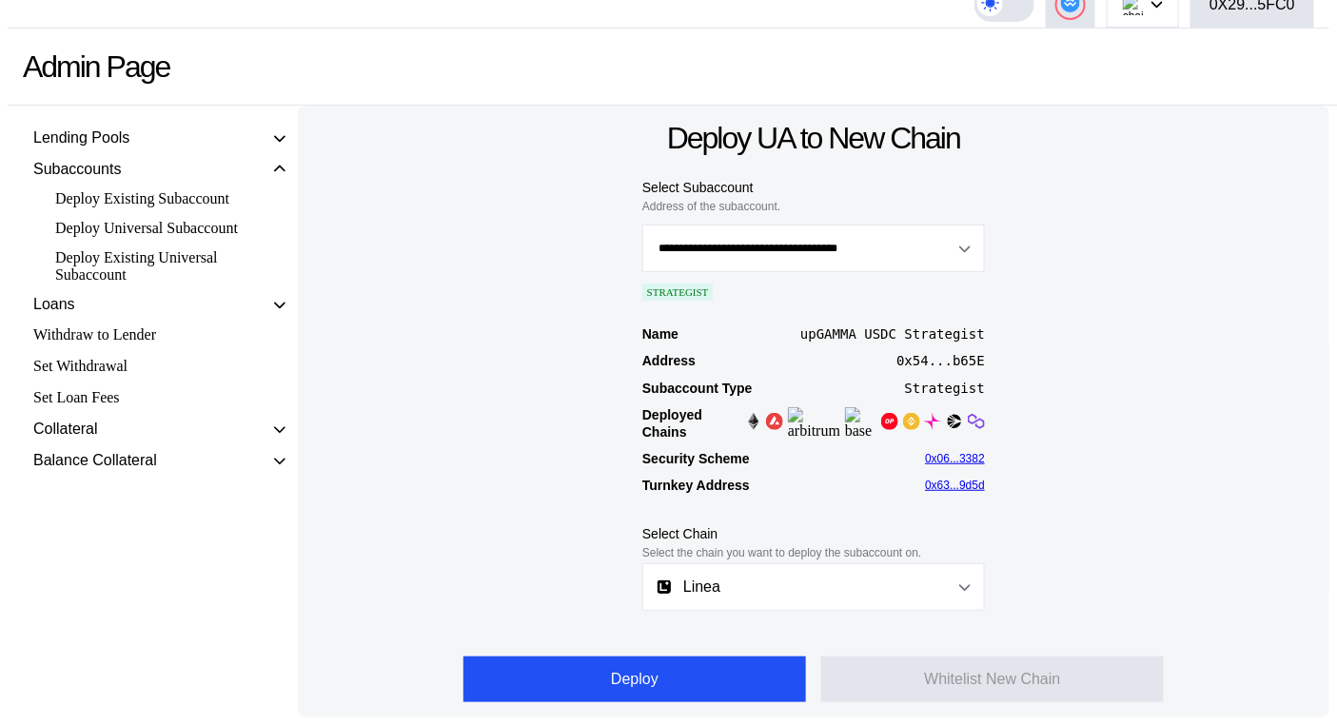
scroll to position [119, 0]
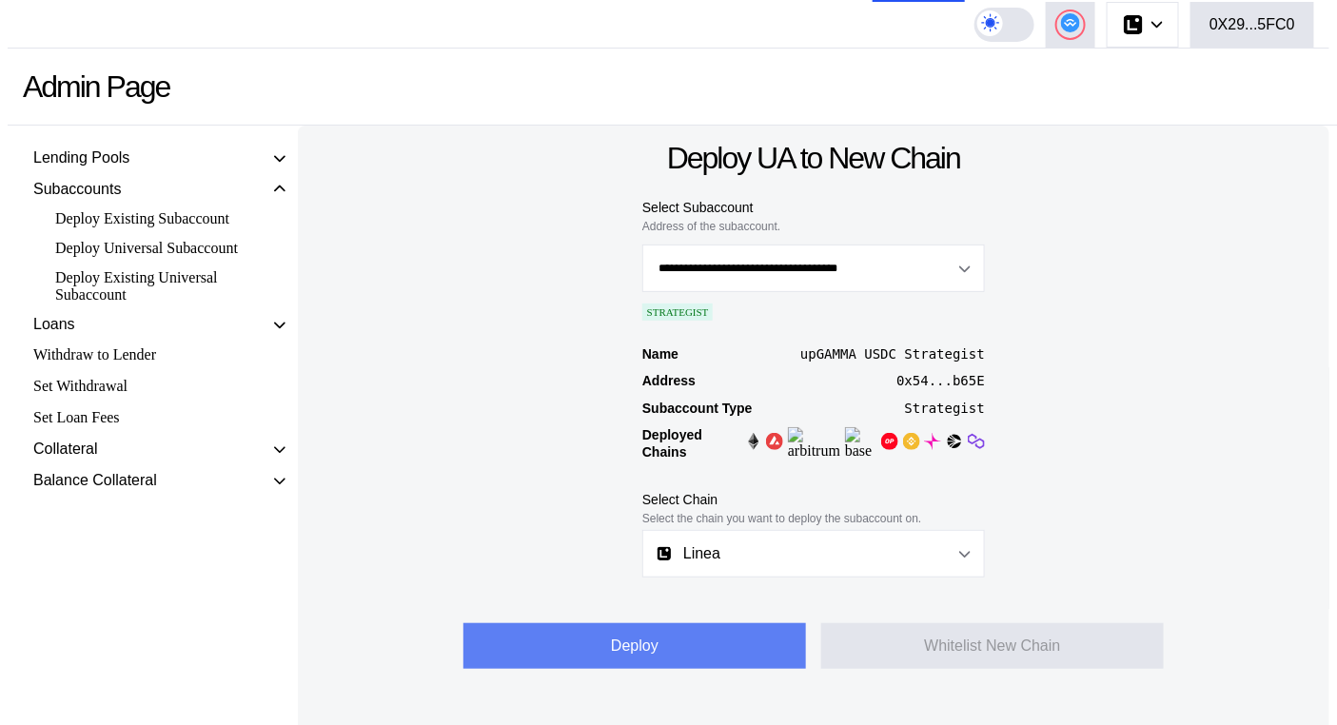
click at [684, 636] on button "Deploy" at bounding box center [635, 647] width 343 height 46
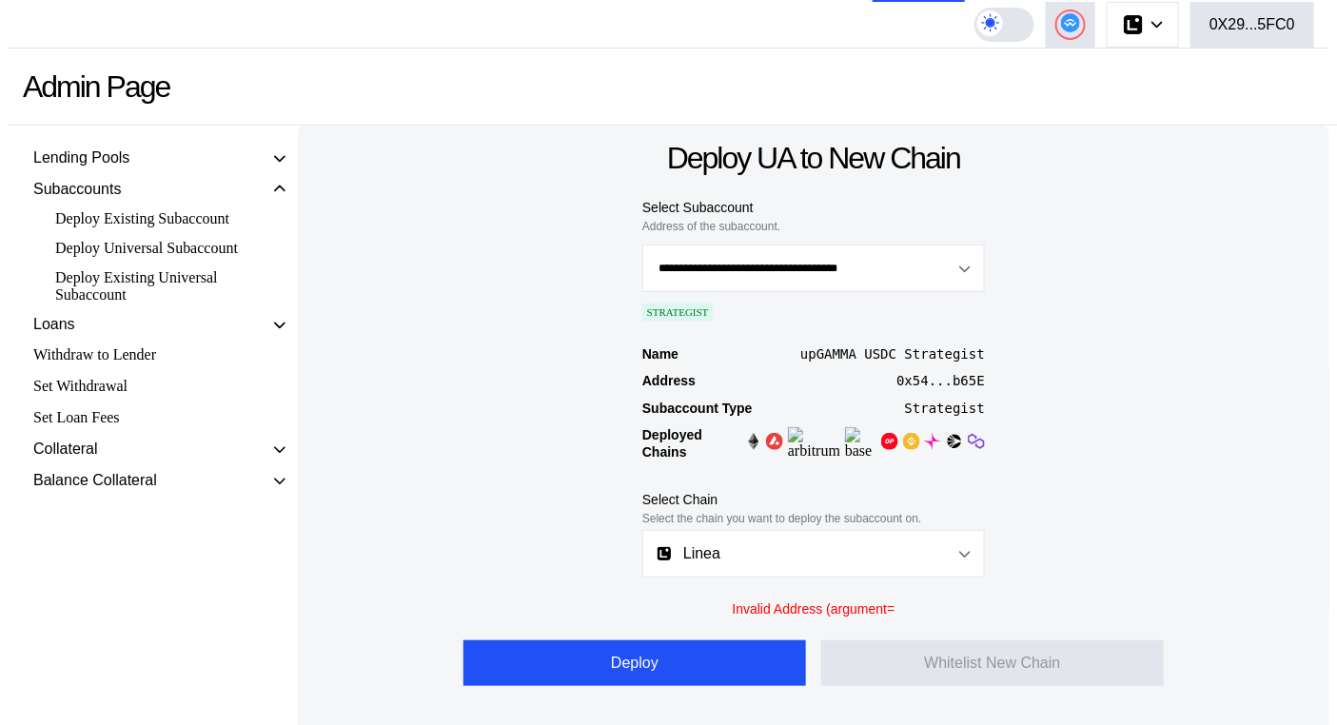
click at [1058, 590] on div "**********" at bounding box center [814, 430] width 1032 height 609
click at [836, 601] on div "Invalid Address (argument=" at bounding box center [814, 609] width 163 height 17
click at [1155, 500] on div "**********" at bounding box center [814, 430] width 1032 height 609
